Goal: Task Accomplishment & Management: Use online tool/utility

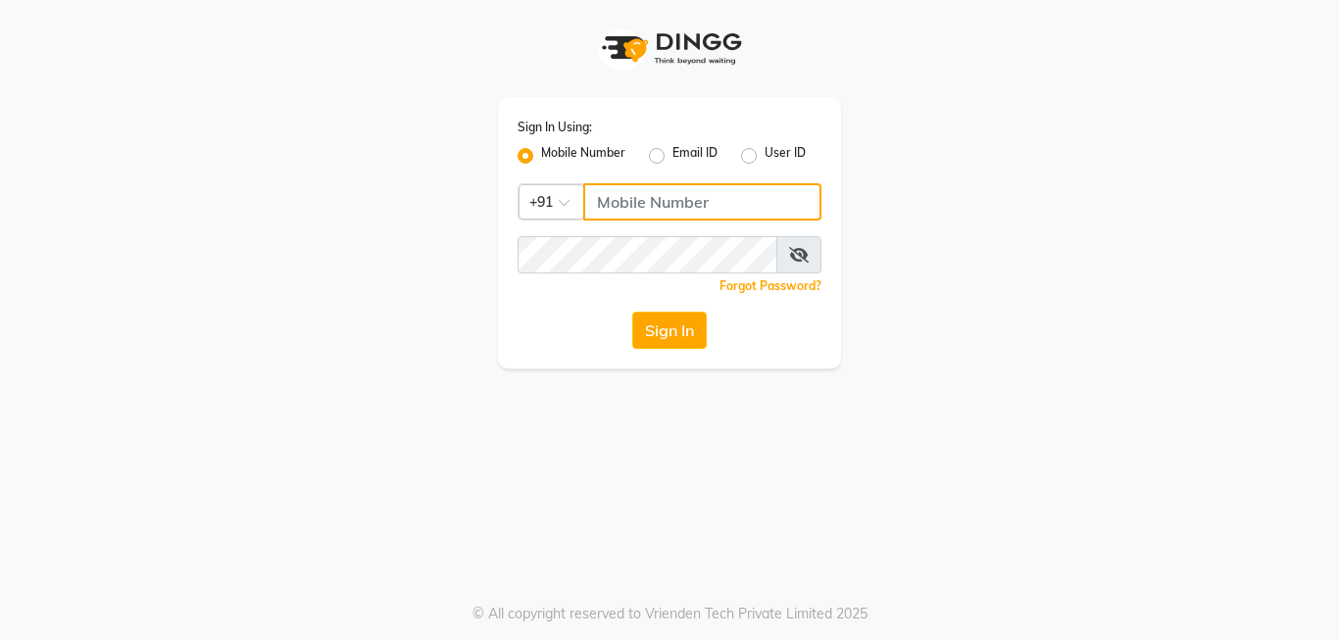
click at [622, 209] on input "Username" at bounding box center [702, 201] width 238 height 37
type input "7799840505"
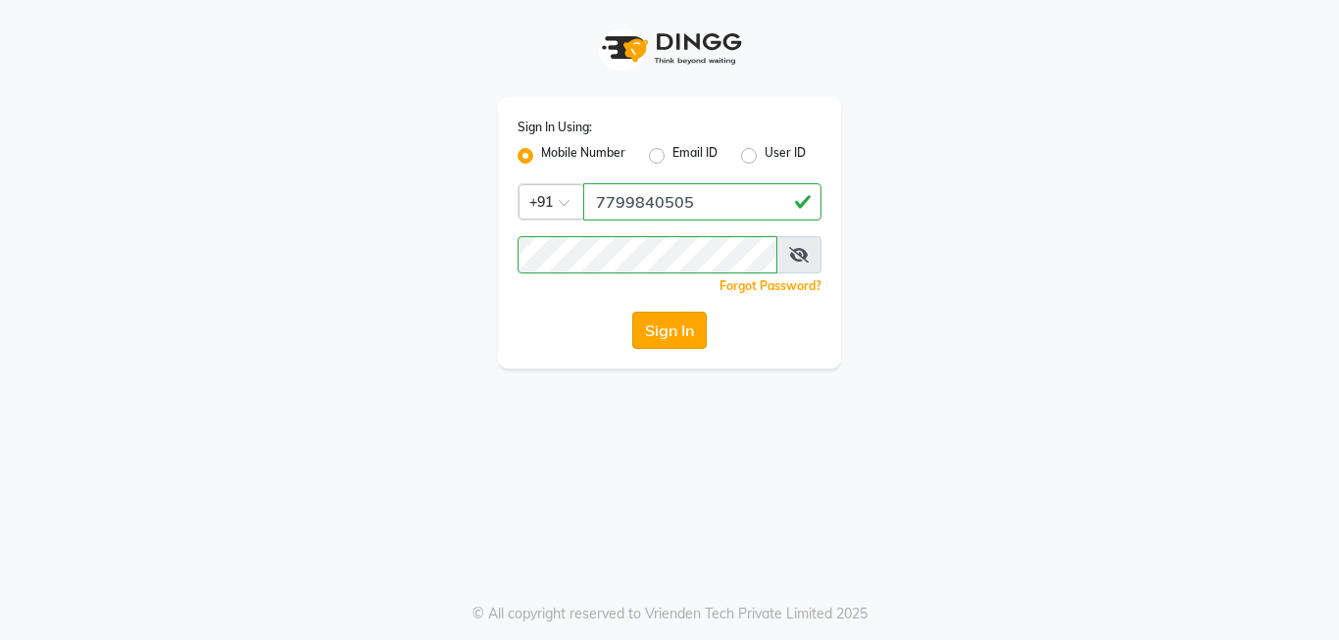
click at [671, 331] on button "Sign In" at bounding box center [669, 330] width 75 height 37
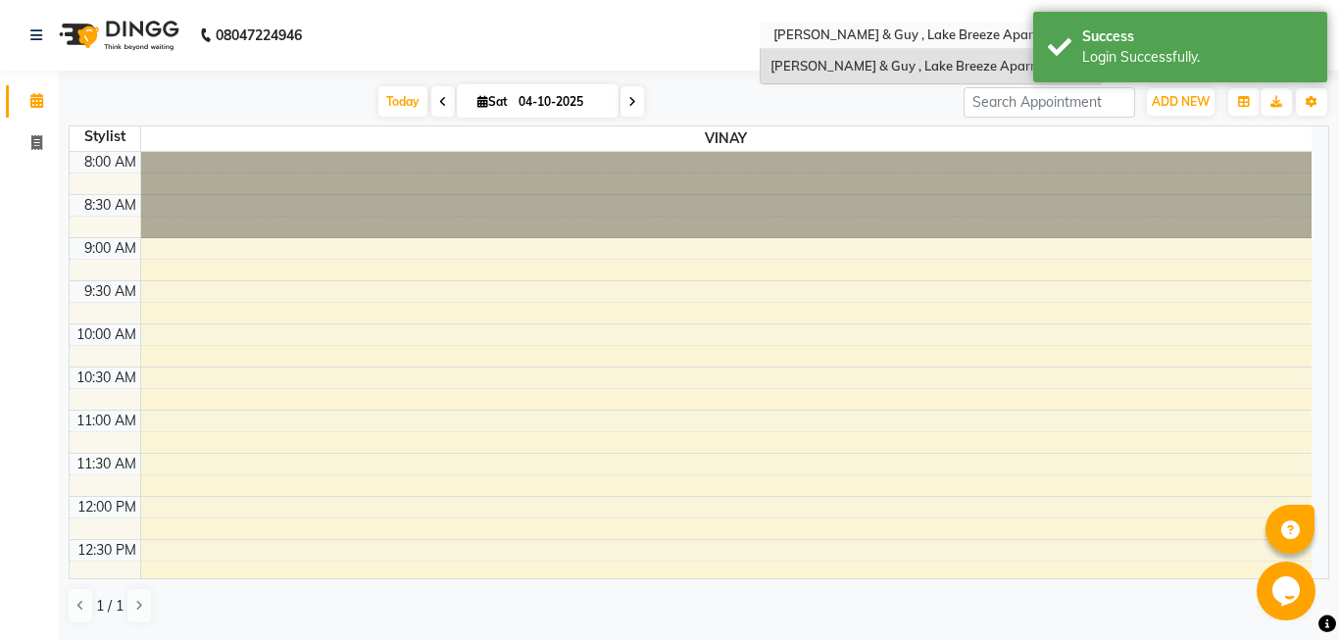
click at [929, 33] on input "text" at bounding box center [912, 37] width 284 height 20
click at [897, 60] on span "[PERSON_NAME] & Guy , Lake Breeze Aparna" at bounding box center [909, 66] width 276 height 16
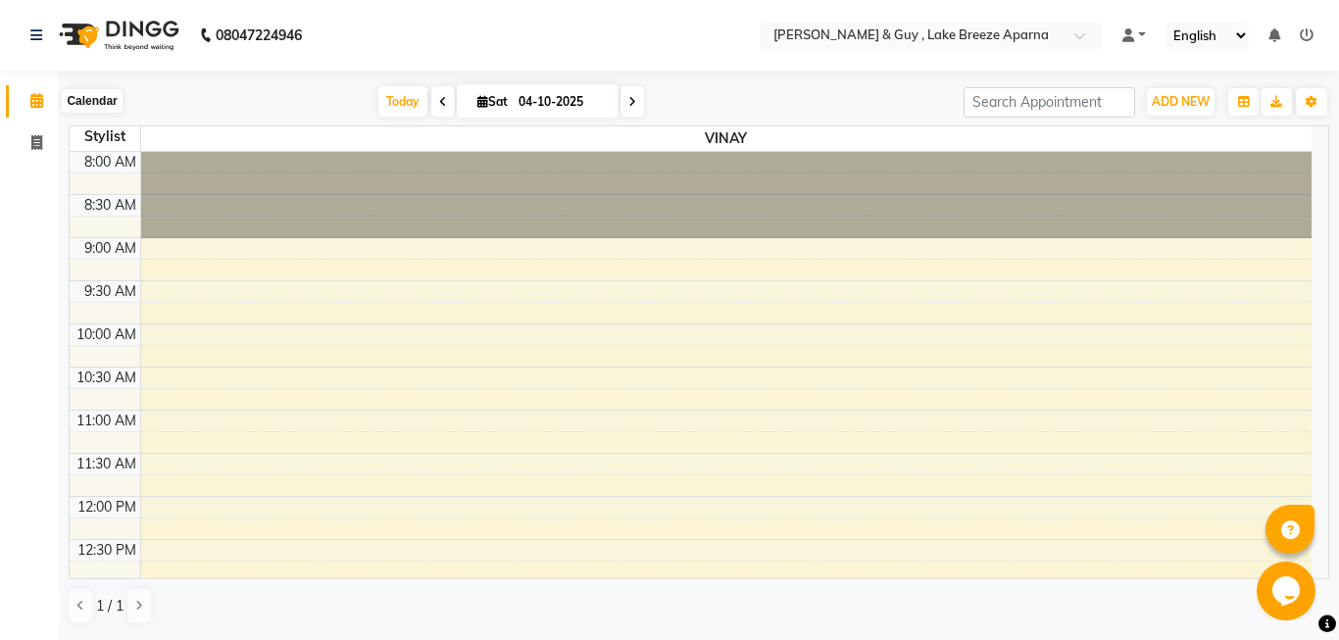
click at [31, 103] on icon at bounding box center [36, 100] width 13 height 15
click at [4, 100] on li "Calendar" at bounding box center [29, 101] width 59 height 42
click at [8, 100] on link "Calendar" at bounding box center [29, 101] width 47 height 32
click at [1243, 103] on icon "button" at bounding box center [1244, 102] width 12 height 12
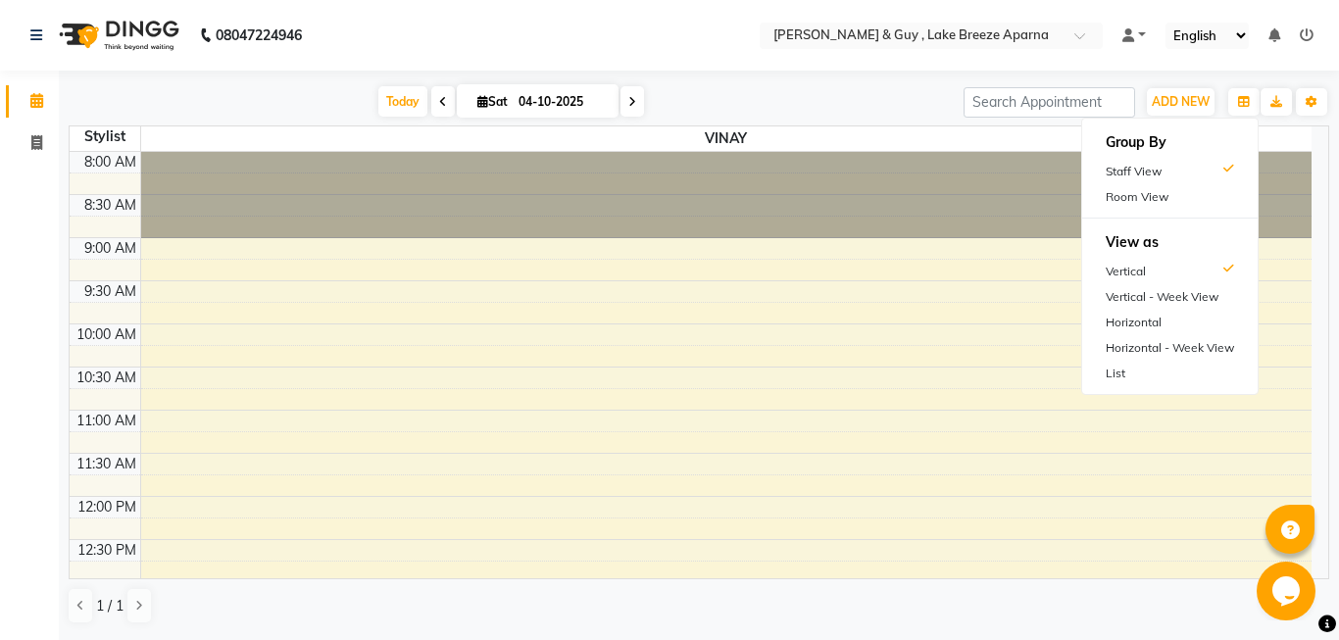
click at [256, 90] on div "Today Sat 04-10-2025" at bounding box center [511, 101] width 885 height 29
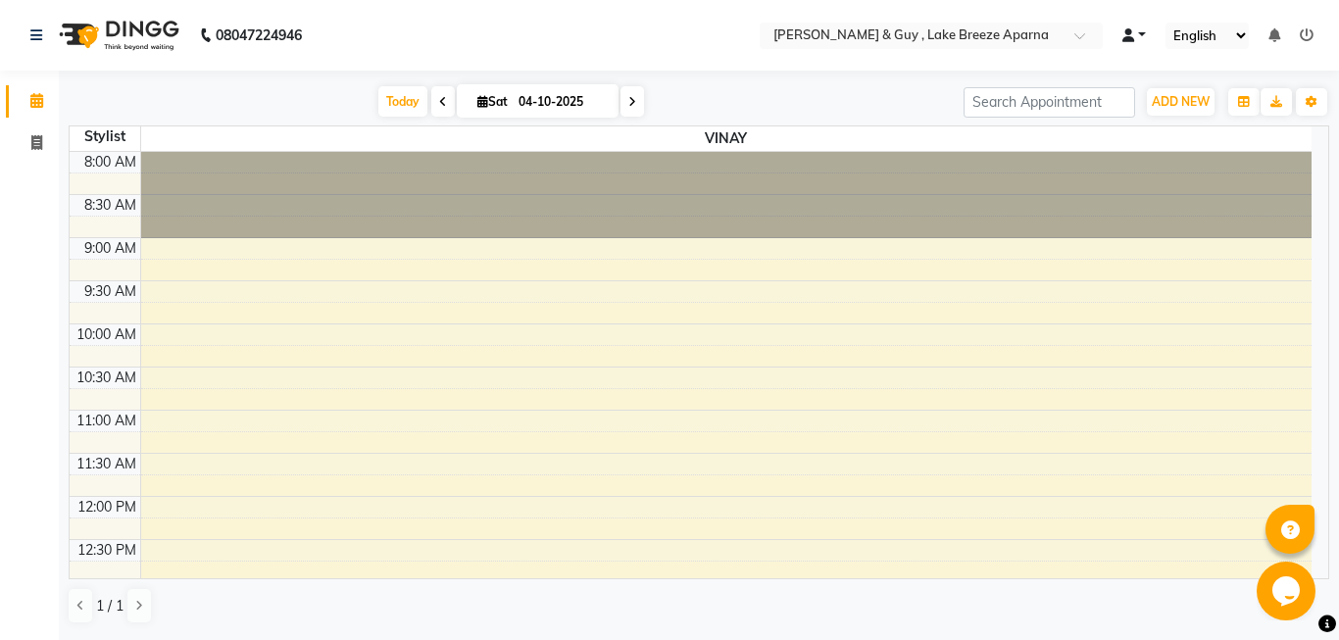
click at [1144, 34] on link at bounding box center [1135, 35] width 24 height 21
click at [1189, 74] on span "Default Panel" at bounding box center [1211, 70] width 80 height 16
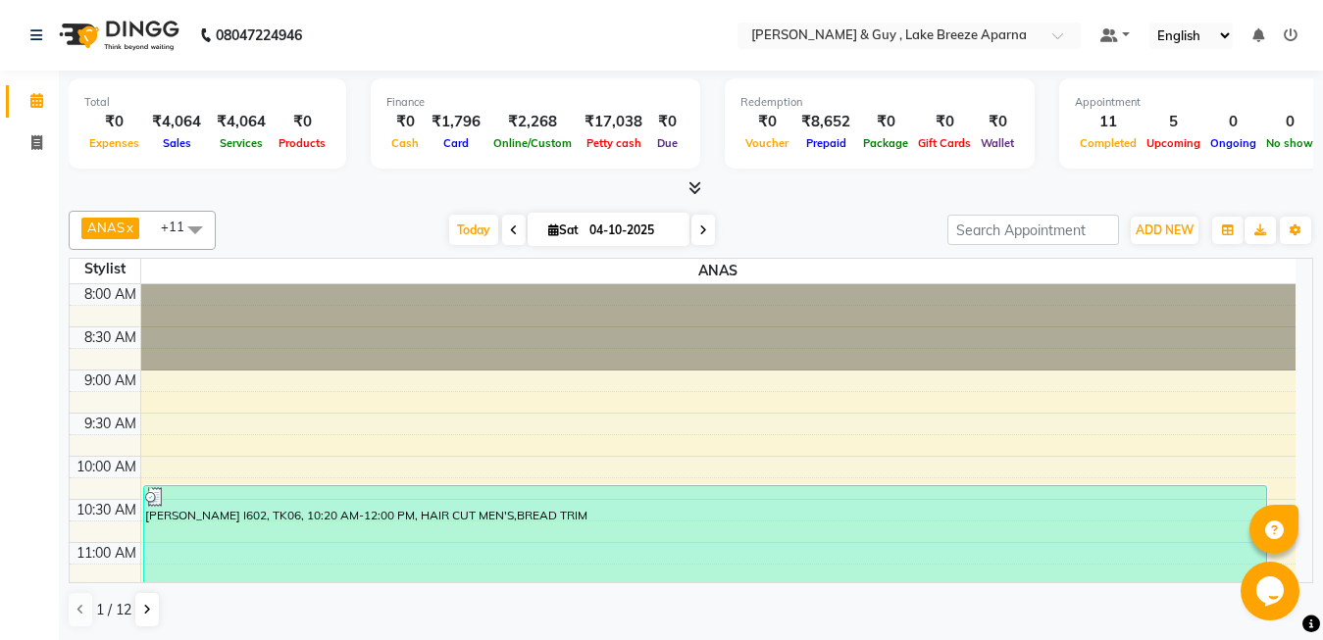
click at [697, 189] on icon at bounding box center [694, 187] width 13 height 15
